Goal: Navigation & Orientation: Understand site structure

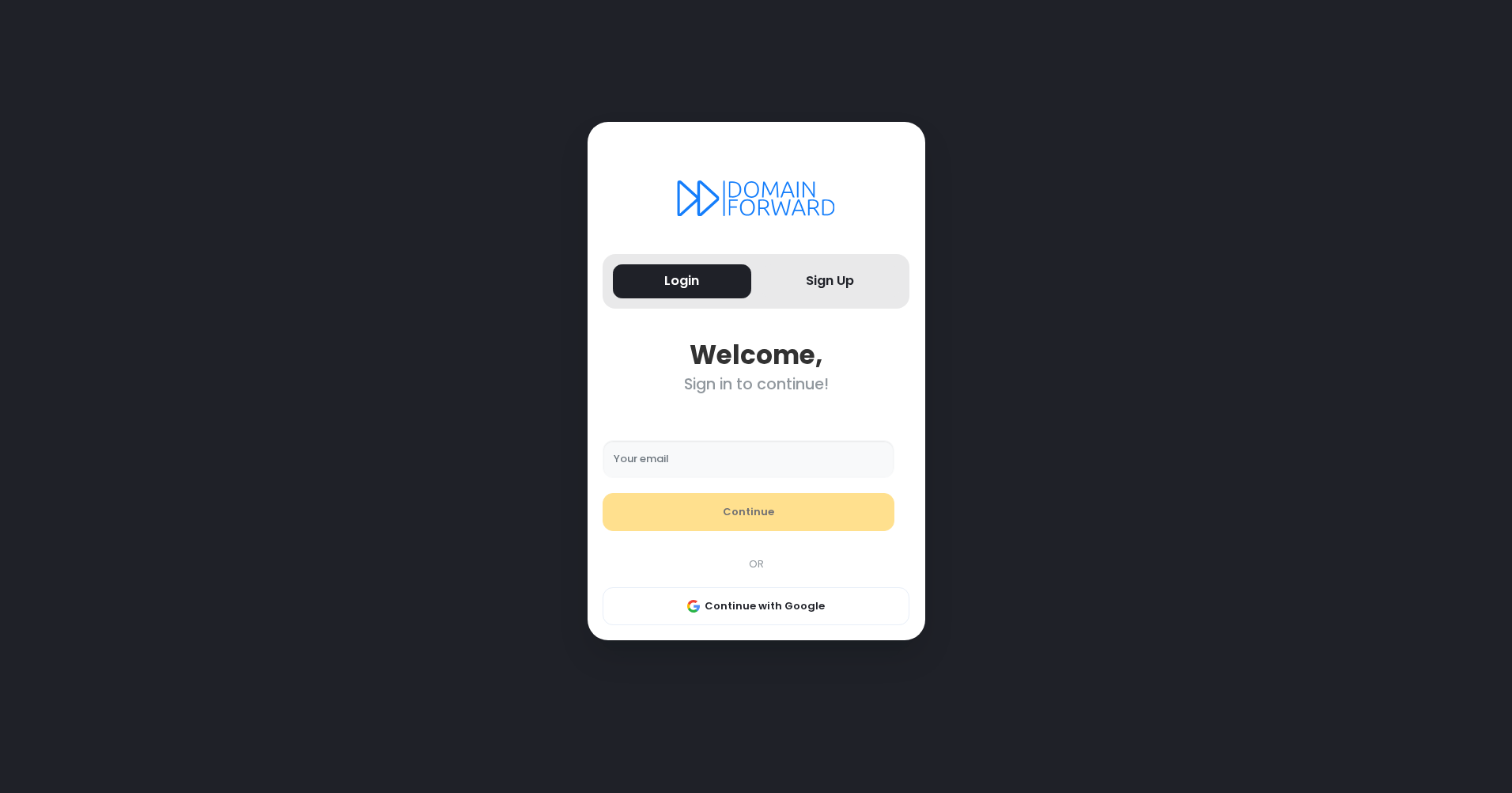
click at [703, 457] on input "Your email" at bounding box center [749, 459] width 292 height 38
type input "**********"
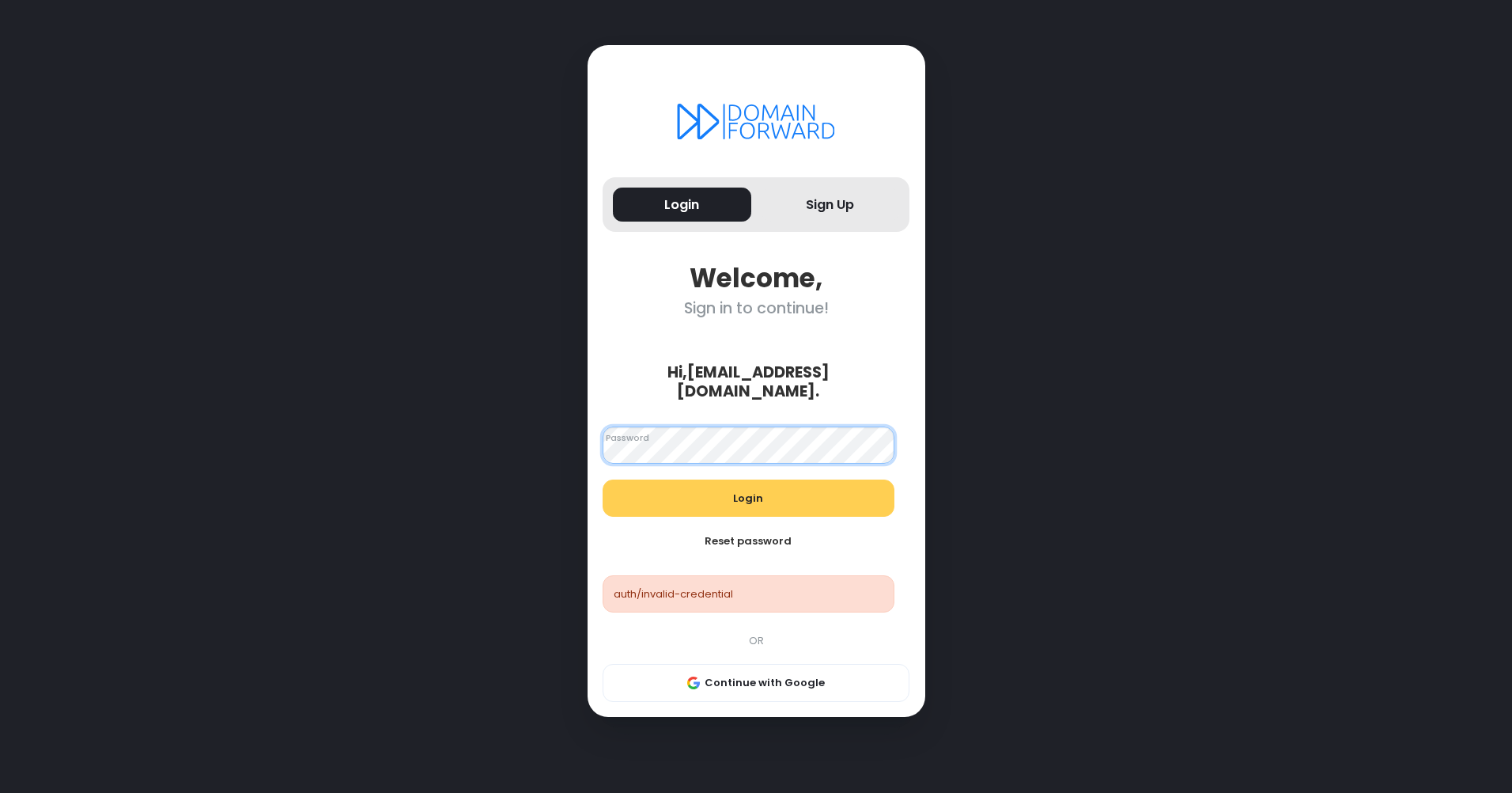
click at [570, 445] on div "Login Sign Up Welcome, Sign in to continue! Hi, almenau@hotmail.com . Looks goo…" at bounding box center [756, 396] width 1059 height 793
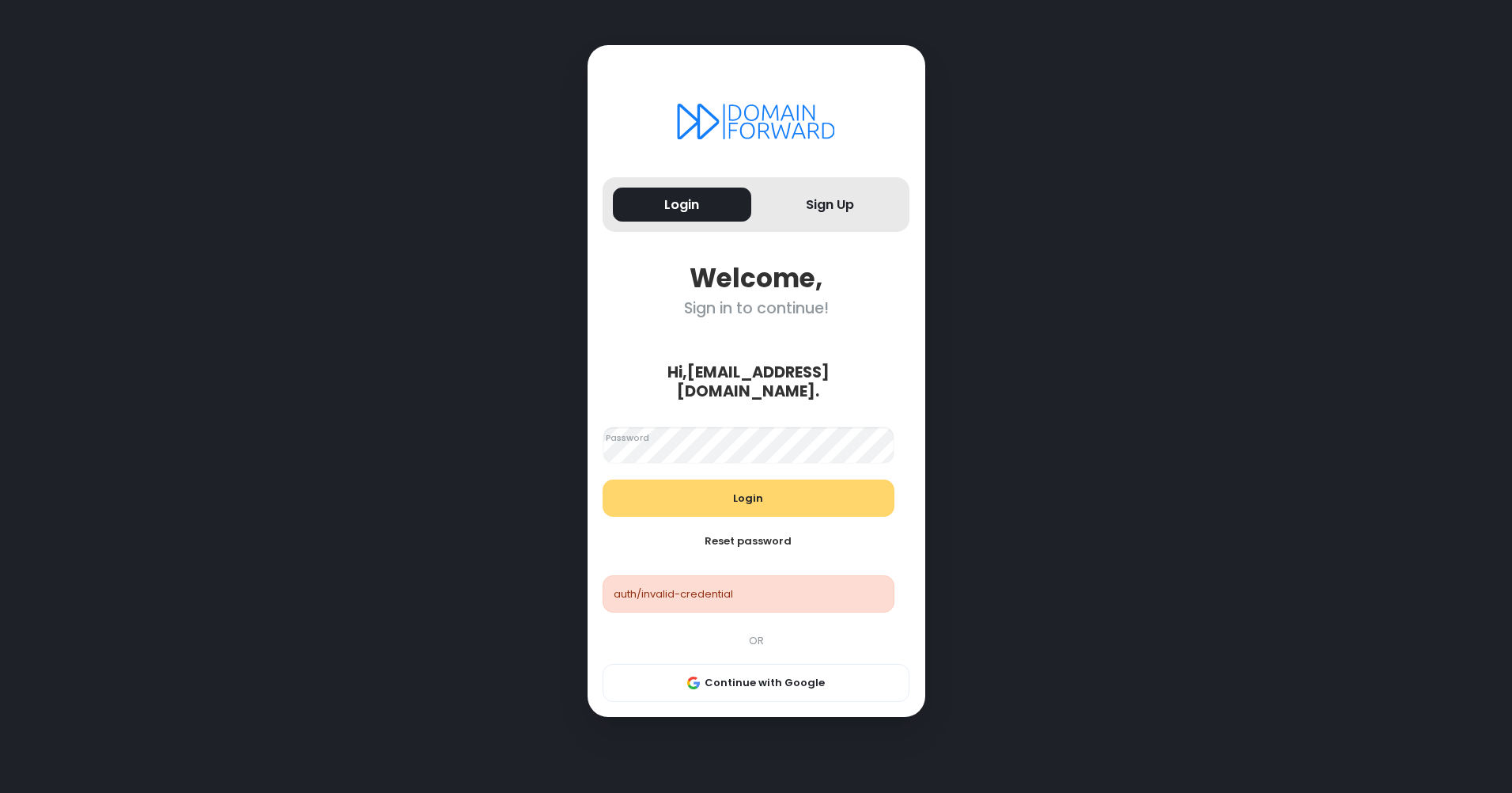
click at [732, 495] on button "Login" at bounding box center [749, 498] width 292 height 38
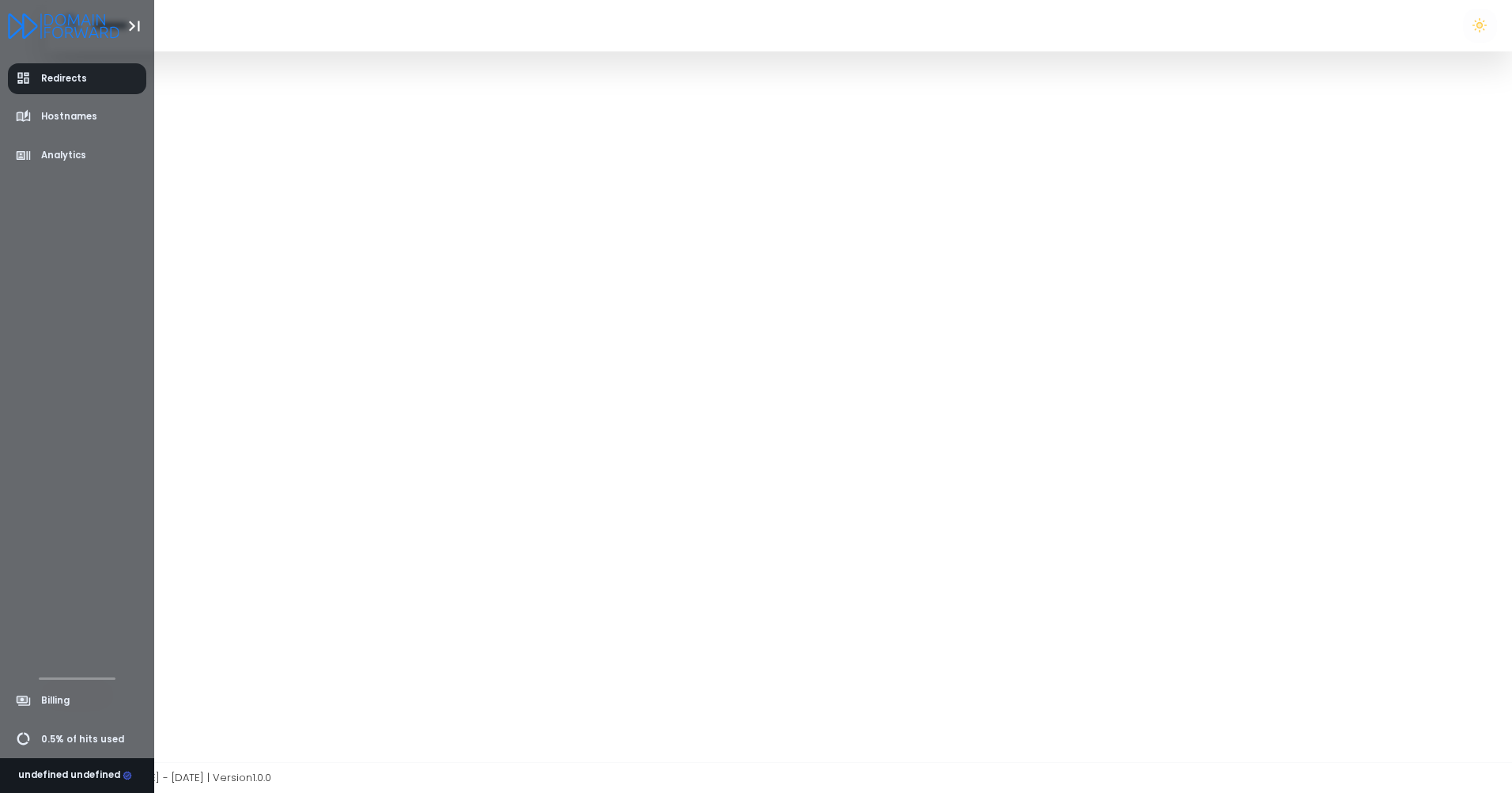
click at [64, 76] on span "Redirects" at bounding box center [64, 79] width 46 height 14
click at [67, 118] on span "Hostnames" at bounding box center [68, 116] width 56 height 14
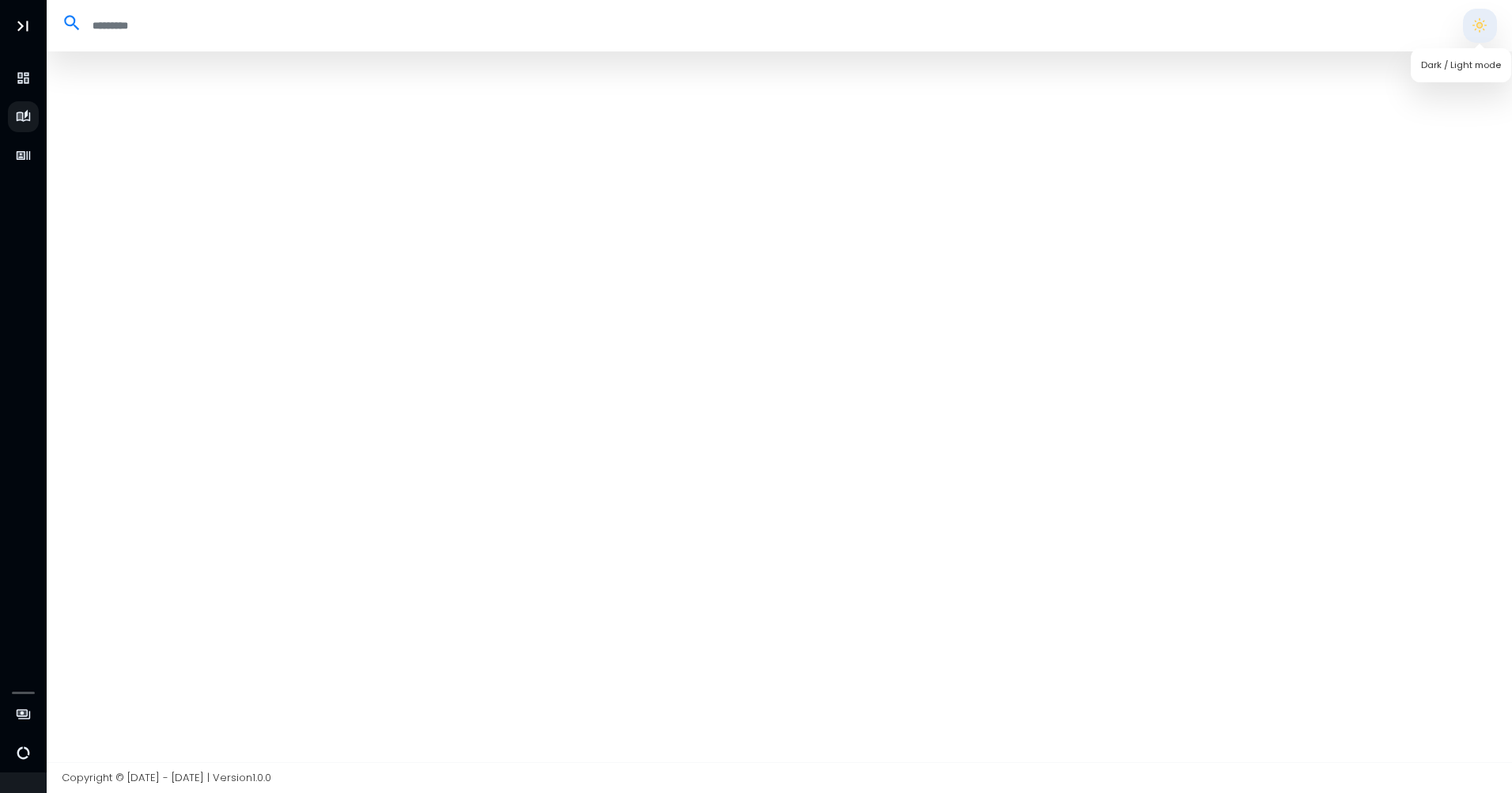
click at [1490, 27] on button "button" at bounding box center [1480, 25] width 33 height 33
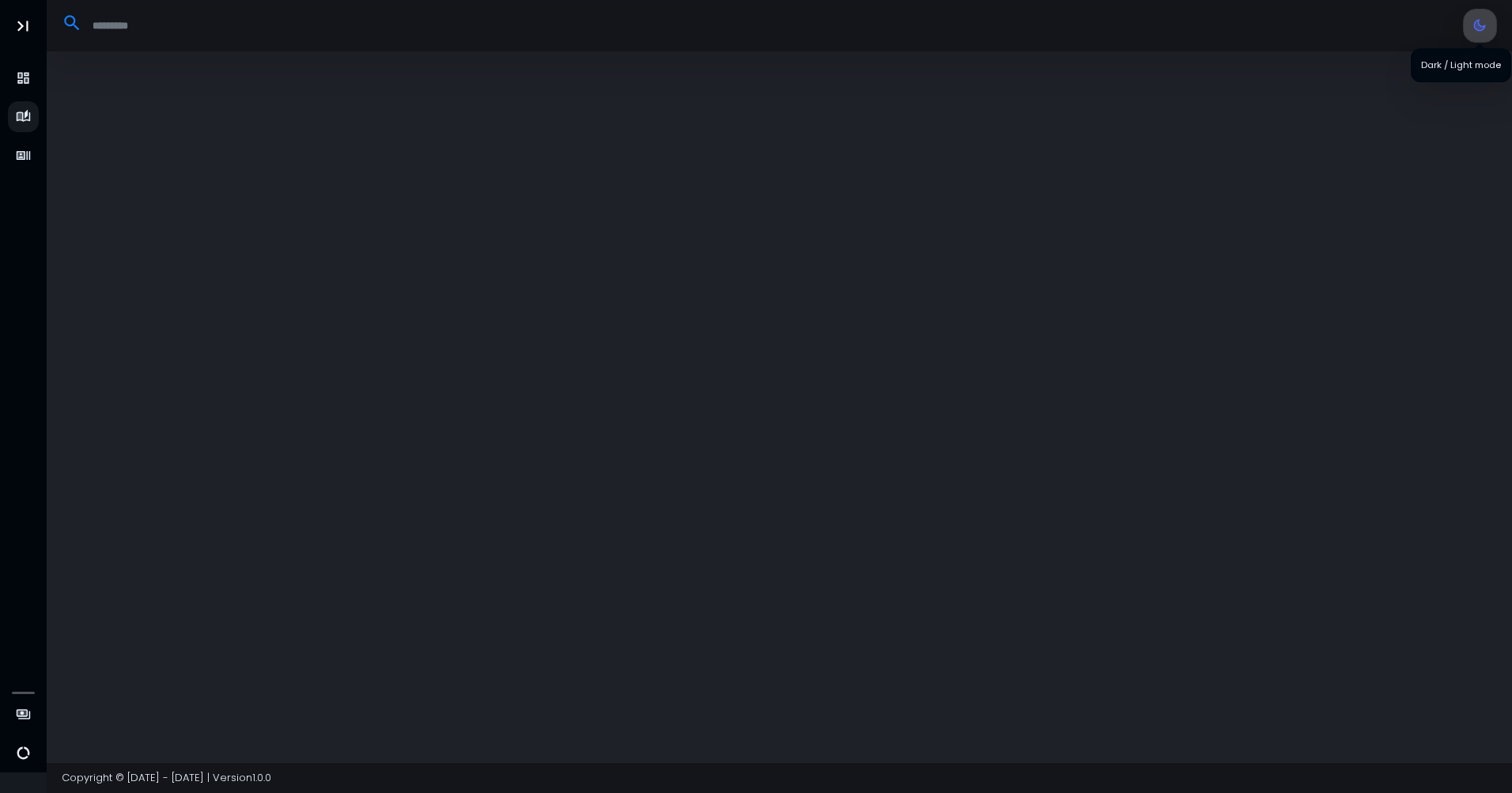
click at [1490, 27] on button "button" at bounding box center [1480, 25] width 33 height 33
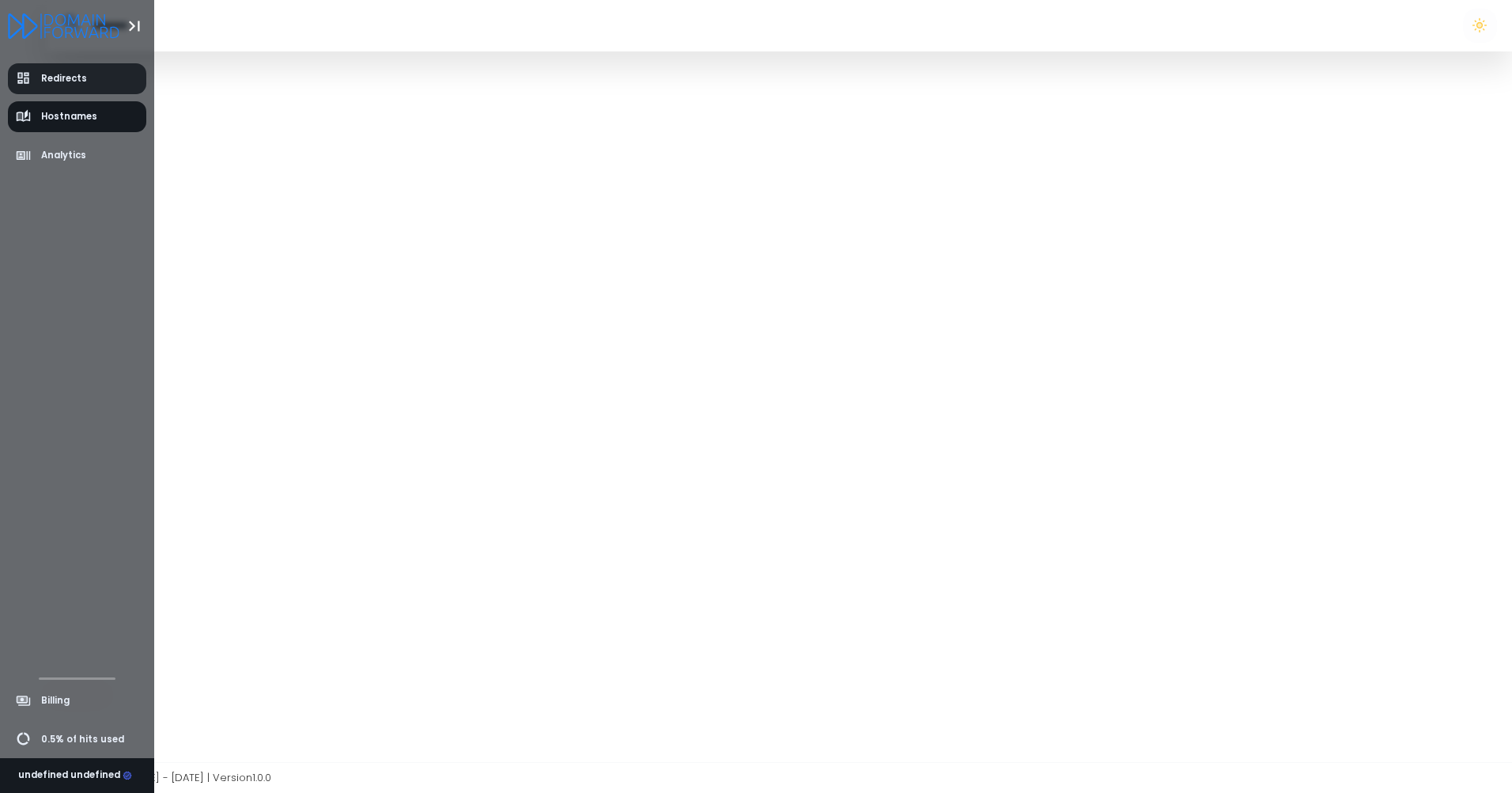
click at [29, 79] on icon "aside-dashboard" at bounding box center [23, 78] width 16 height 16
click at [58, 148] on span "Analytics" at bounding box center [51, 155] width 71 height 16
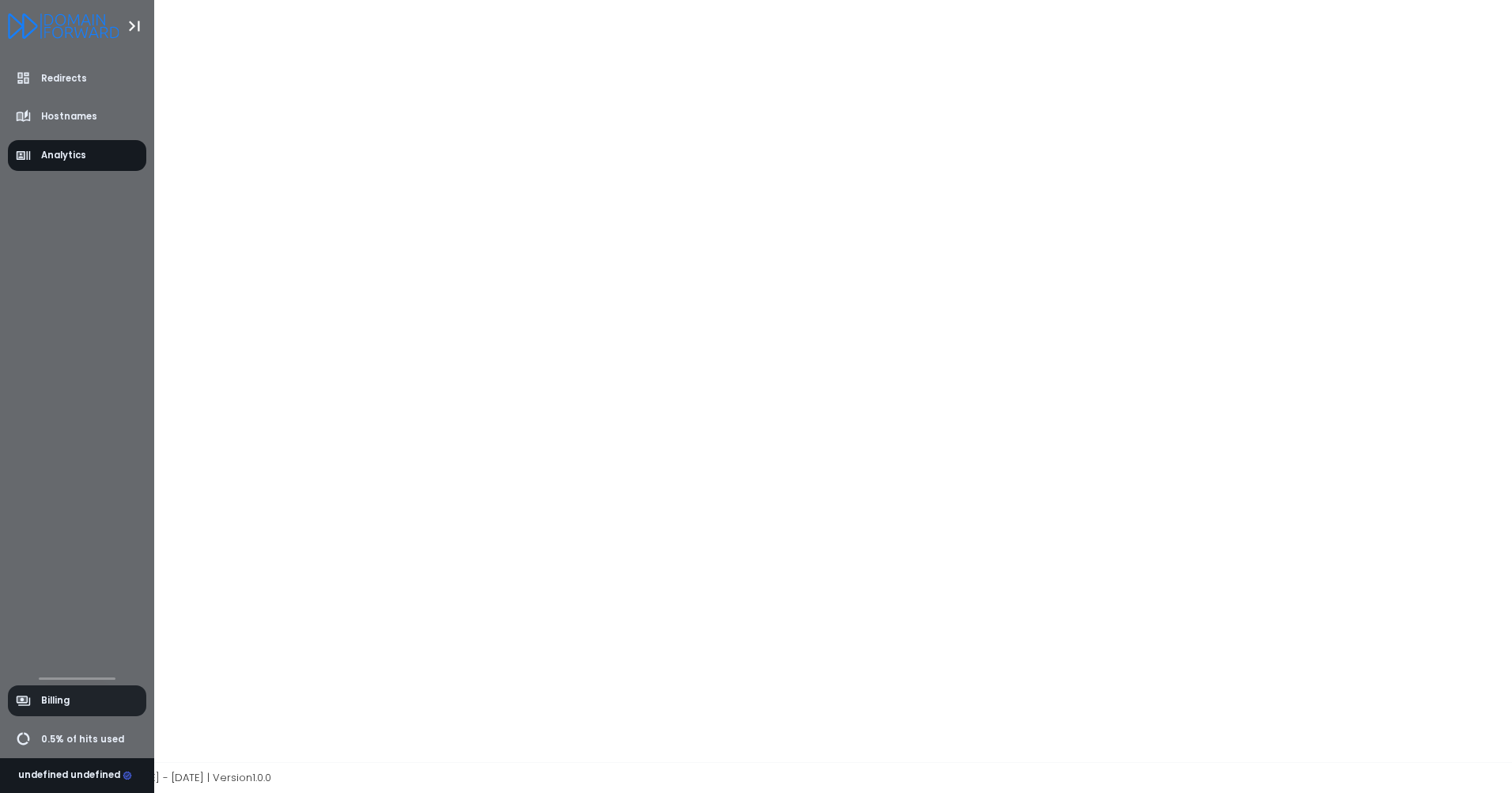
click at [63, 703] on span "Billing" at bounding box center [55, 701] width 28 height 14
click at [74, 734] on span "0.5% of hits used" at bounding box center [82, 739] width 83 height 14
click at [56, 699] on span "Billing" at bounding box center [55, 701] width 28 height 14
click at [53, 152] on span "Analytics" at bounding box center [64, 155] width 45 height 14
click at [71, 119] on span "Hostnames" at bounding box center [68, 116] width 56 height 14
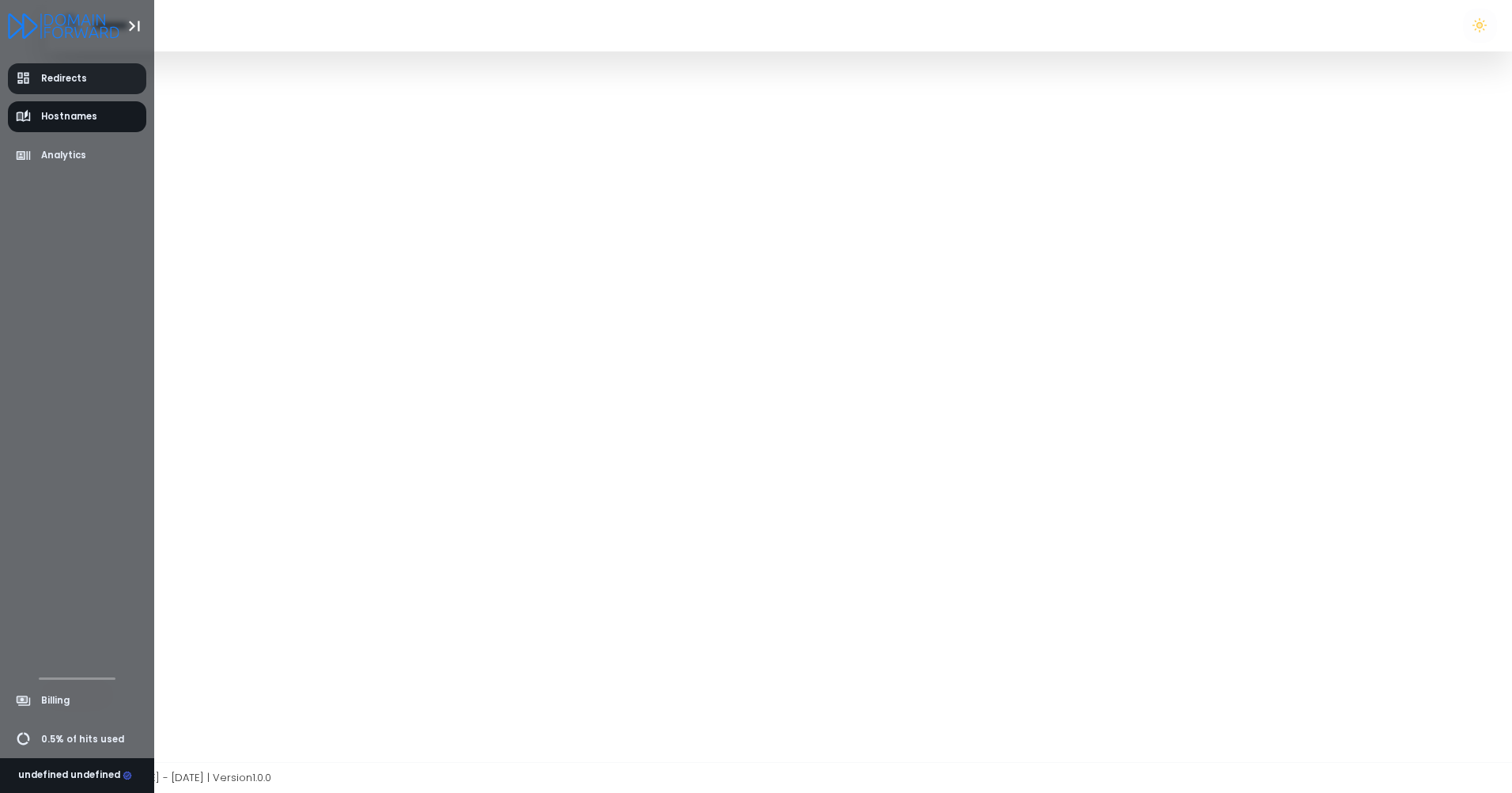
click at [77, 76] on span "Redirects" at bounding box center [64, 79] width 46 height 14
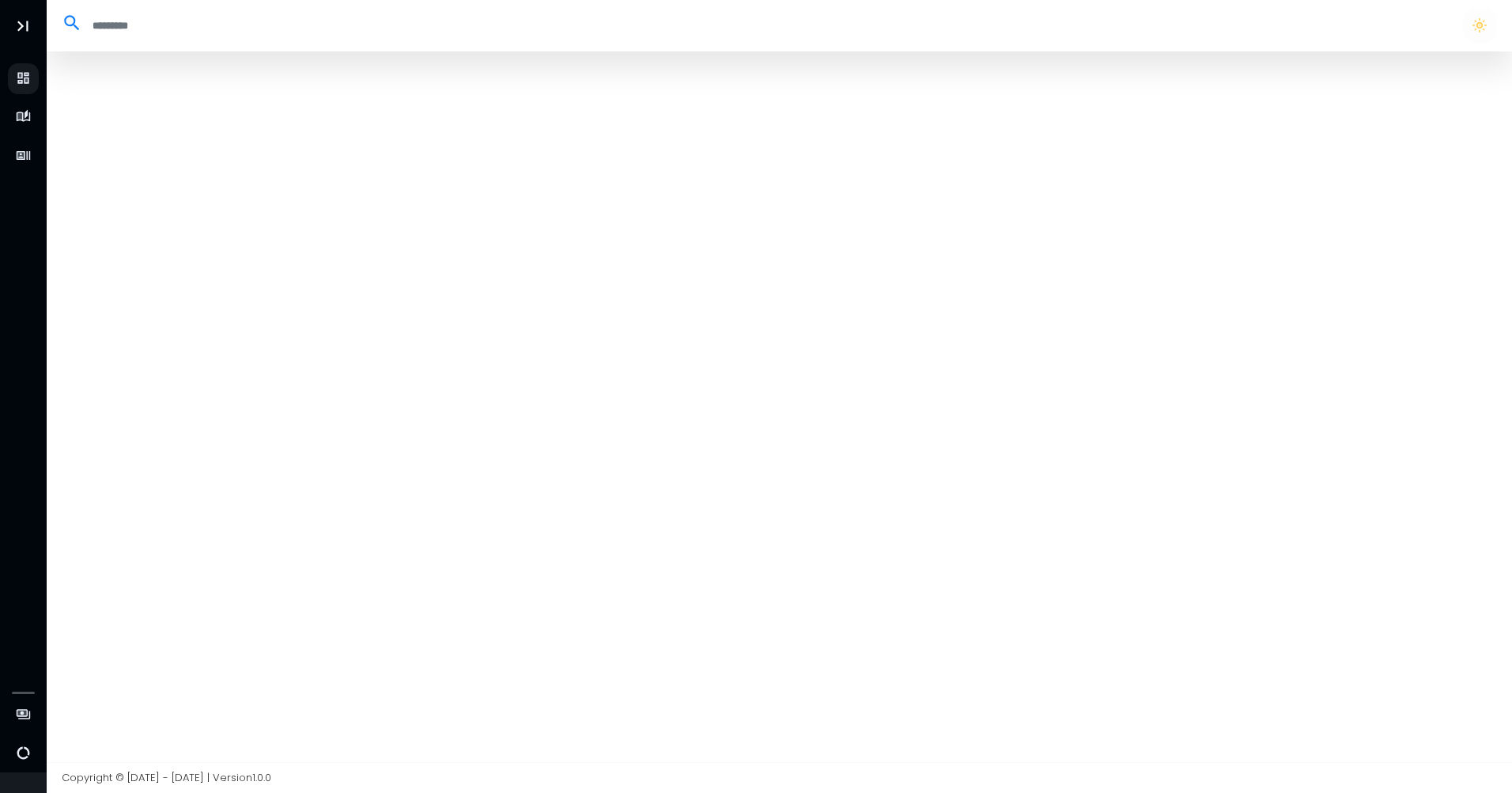
click at [122, 27] on input "search" at bounding box center [765, 25] width 1366 height 26
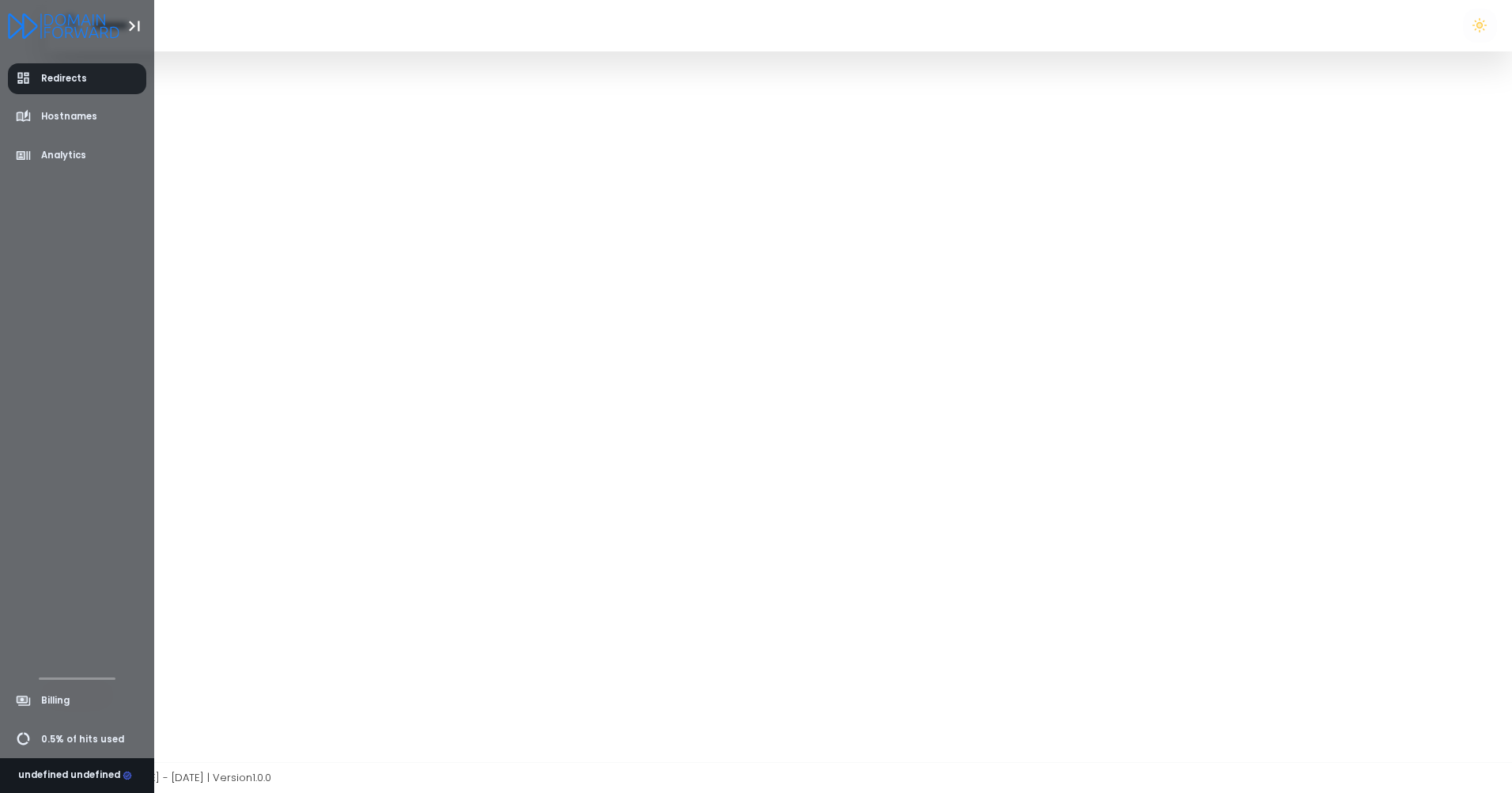
click at [66, 81] on span "Redirects" at bounding box center [64, 79] width 46 height 14
click at [69, 120] on span "Hostnames" at bounding box center [68, 116] width 56 height 14
click at [17, 717] on li "Billing" at bounding box center [77, 701] width 154 height 39
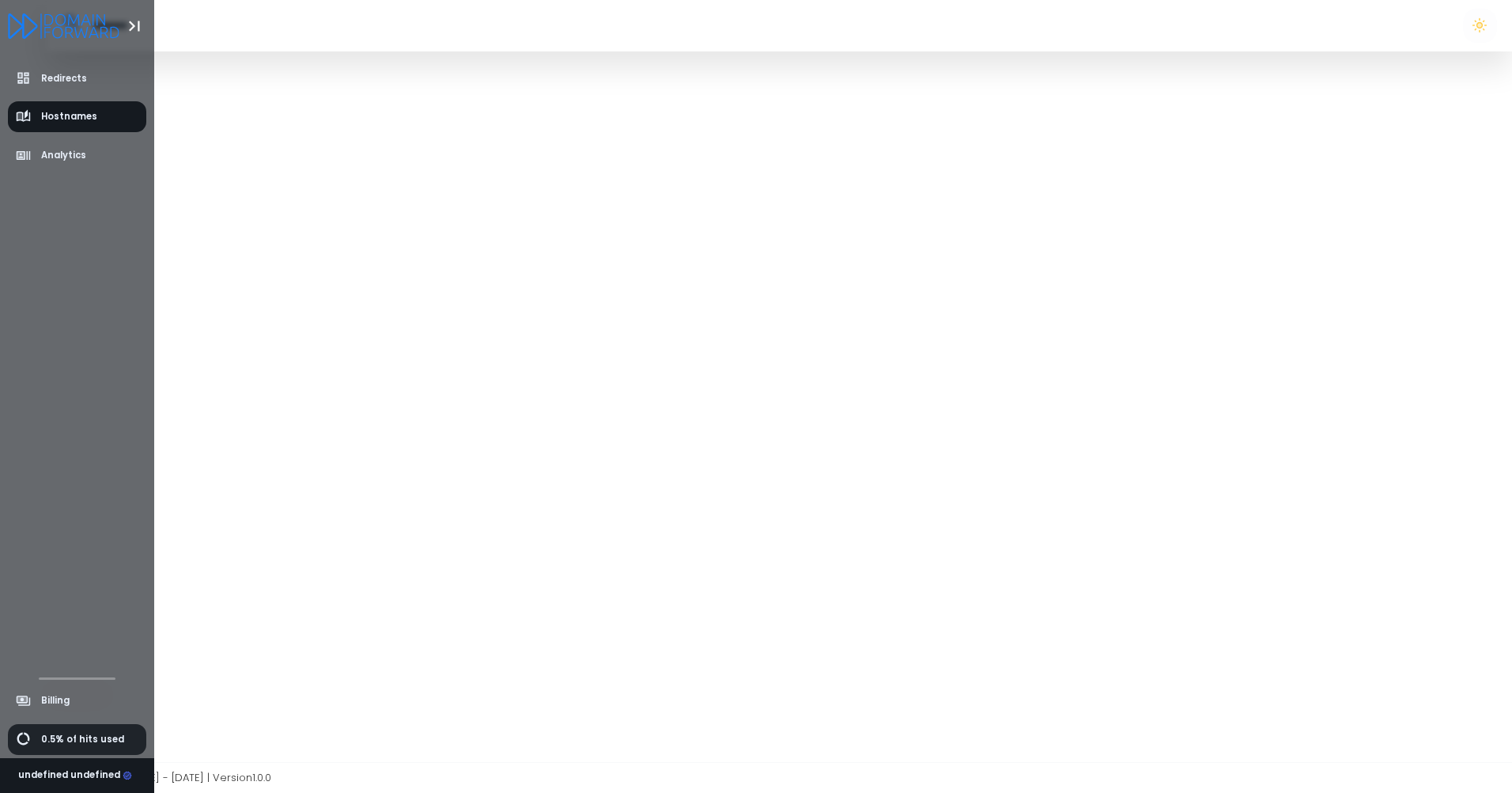
click at [59, 733] on span "0.5% of hits used" at bounding box center [82, 739] width 83 height 14
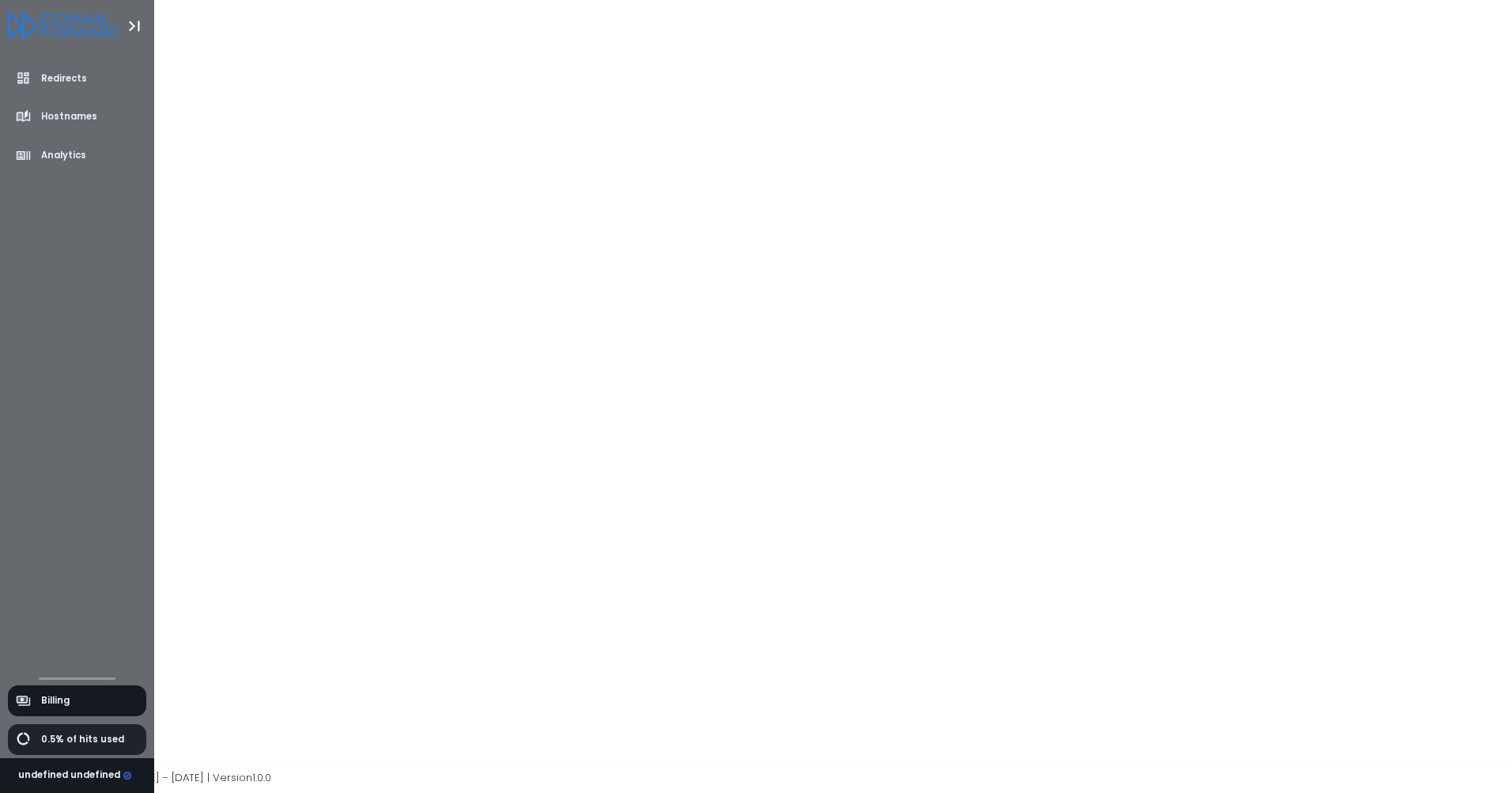
click at [59, 733] on span "0.5% of hits used" at bounding box center [82, 739] width 83 height 14
